Goal: Information Seeking & Learning: Stay updated

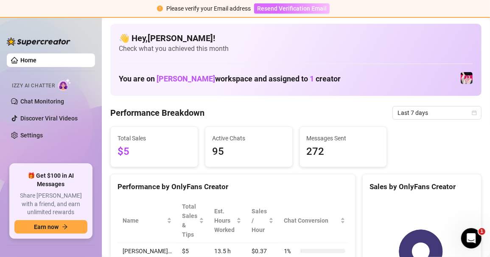
click at [267, 7] on span "Resend Verification Email" at bounding box center [292, 8] width 70 height 7
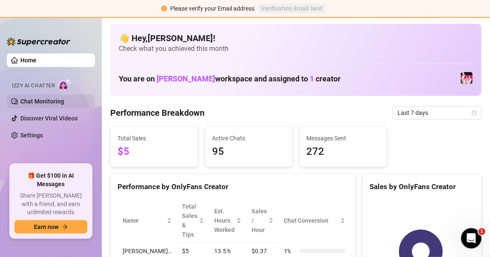
click at [43, 100] on link "Chat Monitoring" at bounding box center [42, 101] width 44 height 7
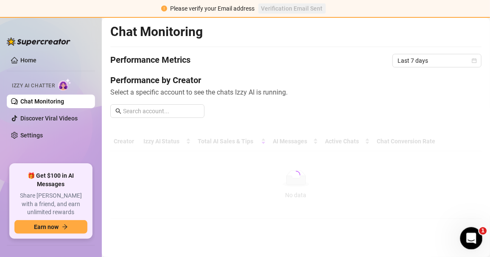
click at [472, 233] on icon "Open Intercom Messenger" at bounding box center [470, 237] width 14 height 14
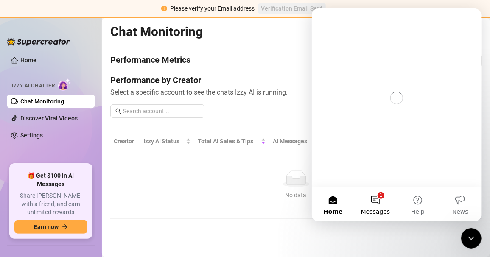
click at [380, 204] on button "1 Messages" at bounding box center [375, 204] width 42 height 34
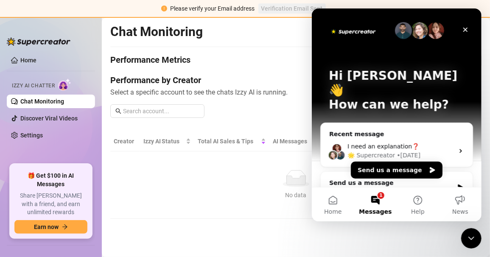
click at [380, 204] on button "1 Messages" at bounding box center [375, 204] width 42 height 34
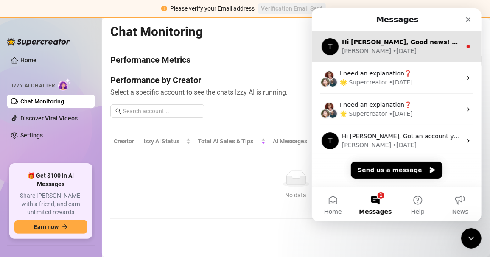
click at [374, 46] on div "Hi Angelica, Good news! We’ve just launched our Referral Program 🚀 Invite your …" at bounding box center [401, 42] width 120 height 9
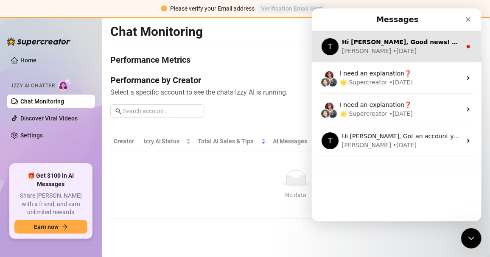
click at [374, 46] on div "Hi Angelica, Good news! We’ve just launched our Referral Program 🚀 Invite your …" at bounding box center [401, 42] width 120 height 9
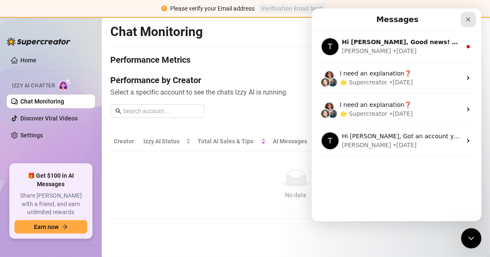
click at [470, 16] on icon "Close" at bounding box center [467, 19] width 7 height 7
